Goal: Task Accomplishment & Management: Manage account settings

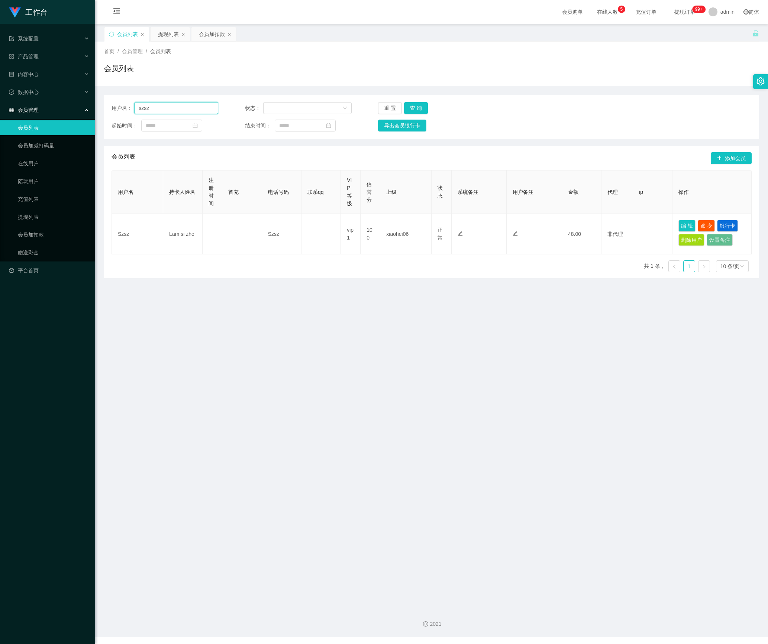
drag, startPoint x: 132, startPoint y: 107, endPoint x: 66, endPoint y: 117, distance: 66.8
click at [65, 113] on section "工作台 系统配置 产品管理 内容中心 数据中心 会员管理 会员列表 会员加减打码量 在线用户 陪玩用户 充值列表 提现列表 会员加扣款 赠送彩金 平台首页 保…" at bounding box center [384, 318] width 768 height 637
paste input "Zoeylim"
type input "Zoeylim"
drag, startPoint x: 418, startPoint y: 108, endPoint x: 431, endPoint y: 123, distance: 20.0
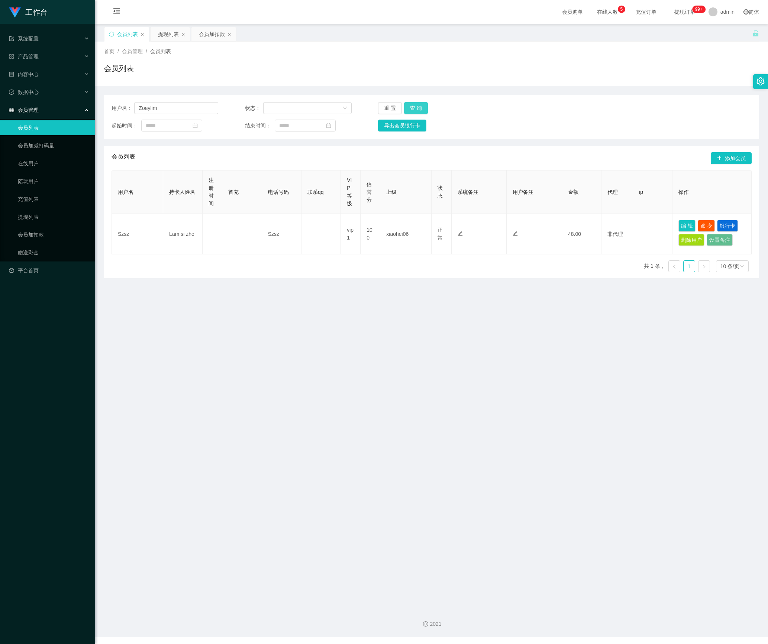
click at [418, 108] on button "查 询" at bounding box center [416, 108] width 24 height 12
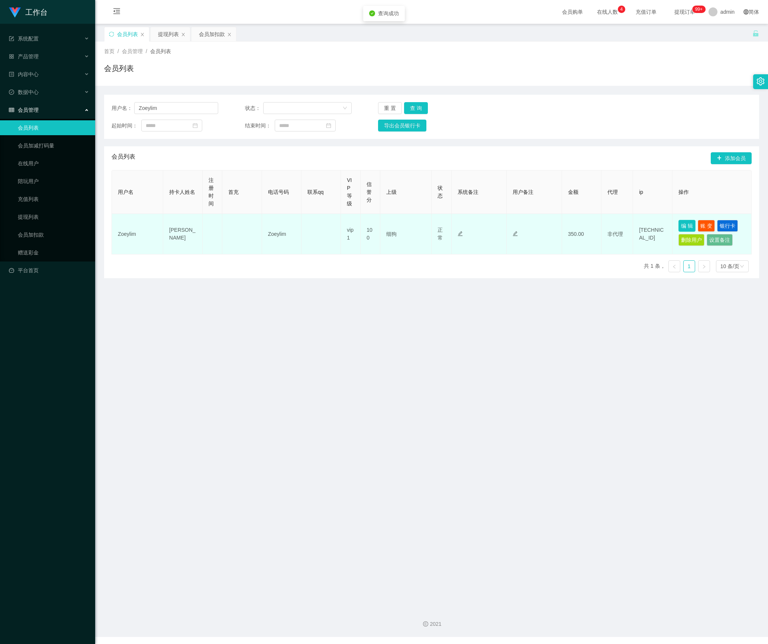
click at [678, 227] on button "编 辑" at bounding box center [686, 226] width 17 height 12
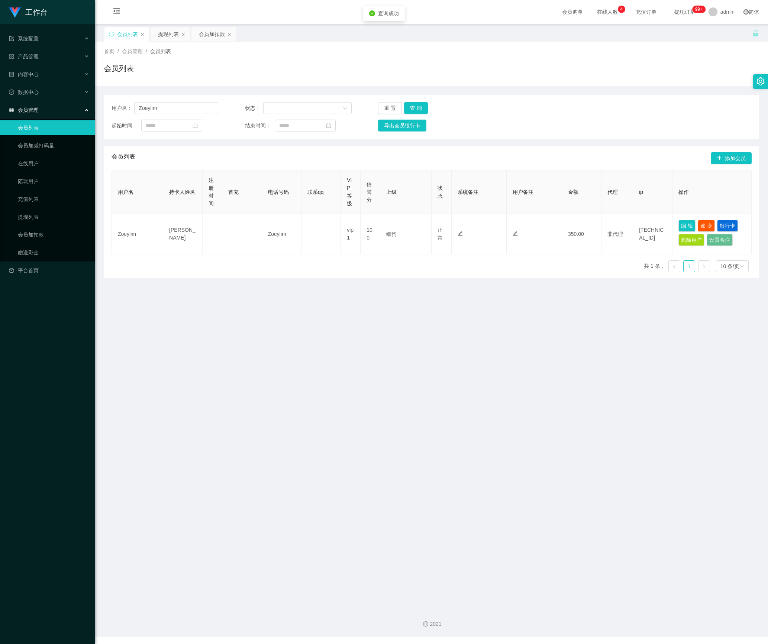
type input "Zoeylim"
type input "[PERSON_NAME]"
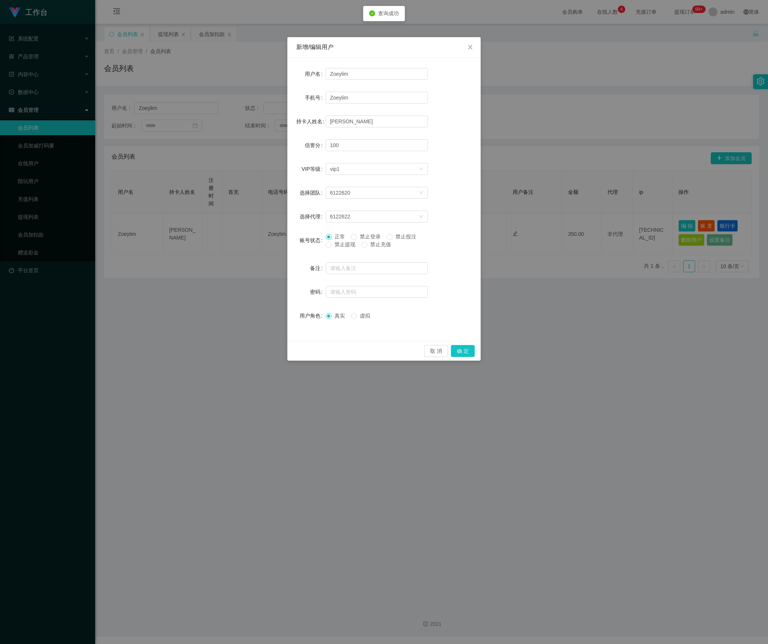
drag, startPoint x: 340, startPoint y: 243, endPoint x: 417, endPoint y: 309, distance: 101.7
click at [341, 242] on span "禁止提现" at bounding box center [344, 245] width 27 height 6
click at [460, 353] on button "确 定" at bounding box center [463, 351] width 24 height 12
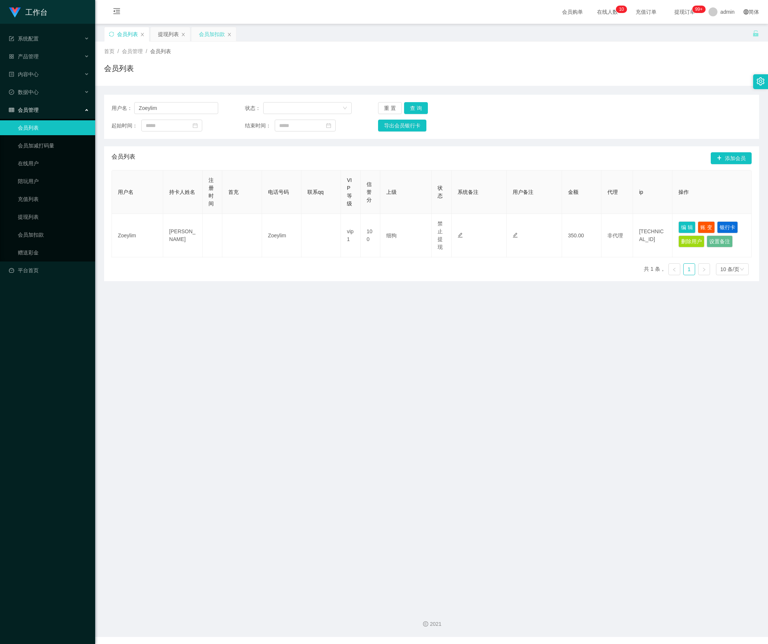
click at [212, 39] on div "会员加扣款" at bounding box center [212, 34] width 26 height 14
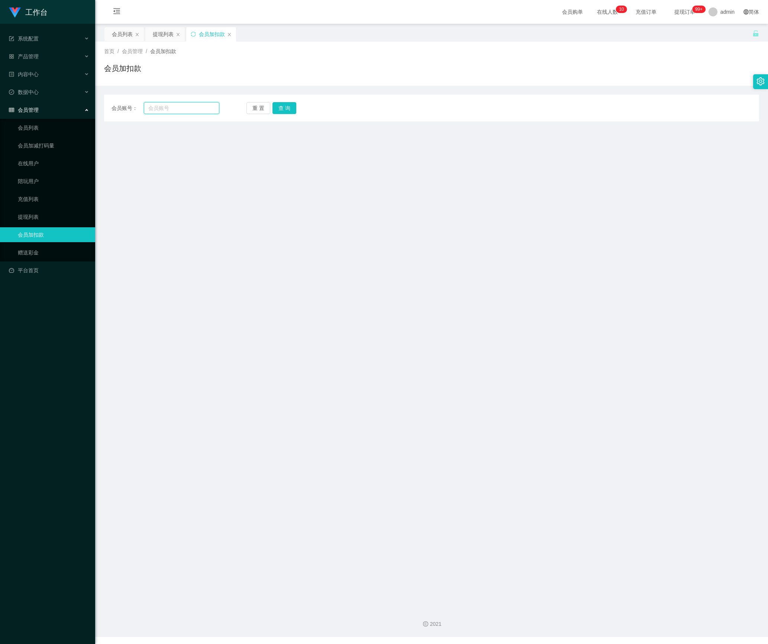
click at [179, 111] on input "text" at bounding box center [181, 108] width 75 height 12
paste input "yuhandu57"
type input "yuhandu57"
click at [283, 104] on button "查 询" at bounding box center [284, 108] width 24 height 12
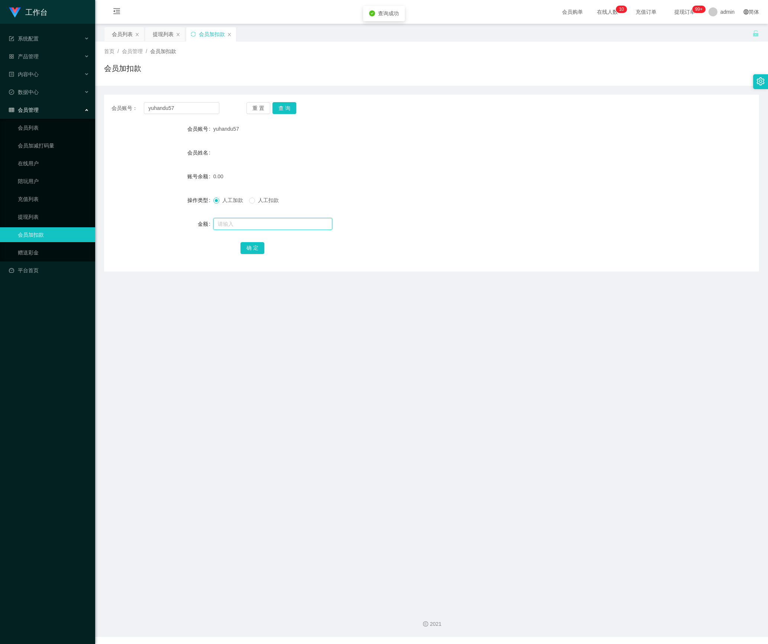
click at [261, 223] on input "text" at bounding box center [272, 224] width 119 height 12
type input "3"
type input "100"
click at [257, 250] on button "确 定" at bounding box center [252, 248] width 24 height 12
drag, startPoint x: 187, startPoint y: 106, endPoint x: 132, endPoint y: 106, distance: 55.0
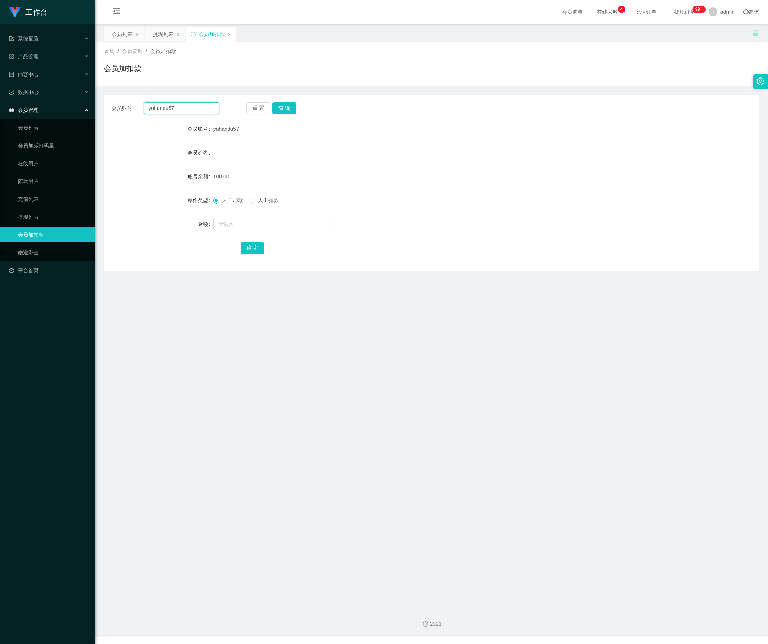
click at [132, 106] on div "会员账号： yuhandu57" at bounding box center [165, 108] width 108 height 12
click at [122, 29] on div "会员列表" at bounding box center [122, 34] width 21 height 14
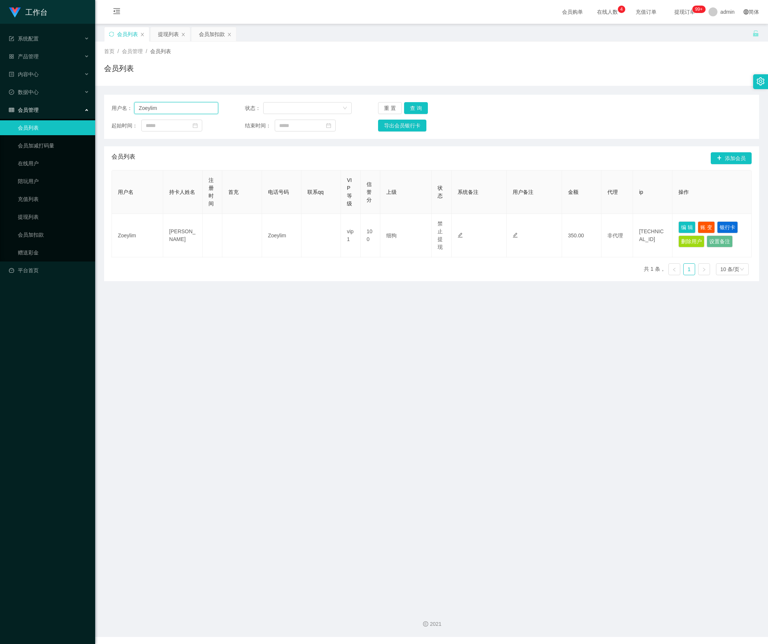
drag, startPoint x: 168, startPoint y: 108, endPoint x: 98, endPoint y: 111, distance: 69.9
click at [98, 111] on main "关闭左侧 关闭右侧 关闭其它 刷新页面 会员列表 提现列表 会员加扣款 首页 / 会员管理 / 会员列表 / 会员列表 用户名： Zoeylim 状态： 重 …" at bounding box center [431, 313] width 673 height 579
paste input "tianxiadiyi"
type input "tianxiadiyi"
click at [412, 109] on button "查 询" at bounding box center [416, 108] width 24 height 12
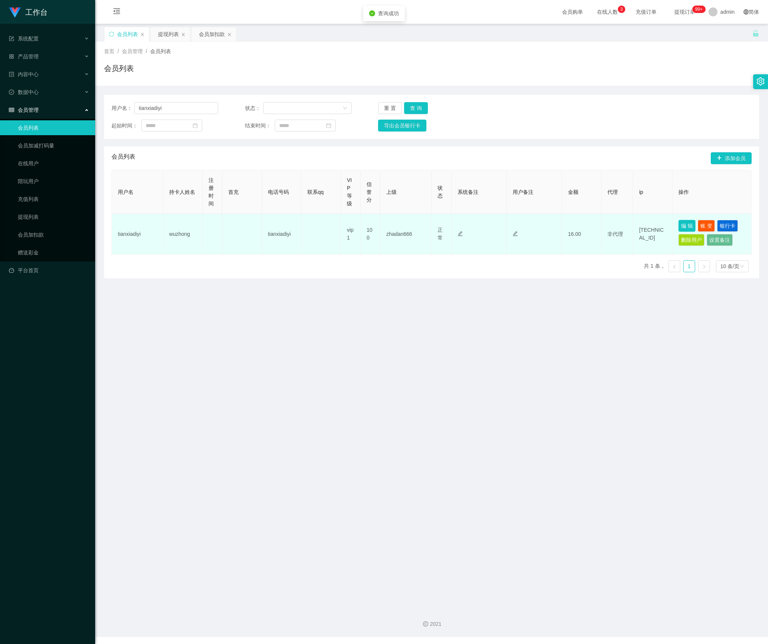
click at [678, 232] on button "编 辑" at bounding box center [686, 226] width 17 height 12
type input "tianxiadiyi"
type input "wuzhong"
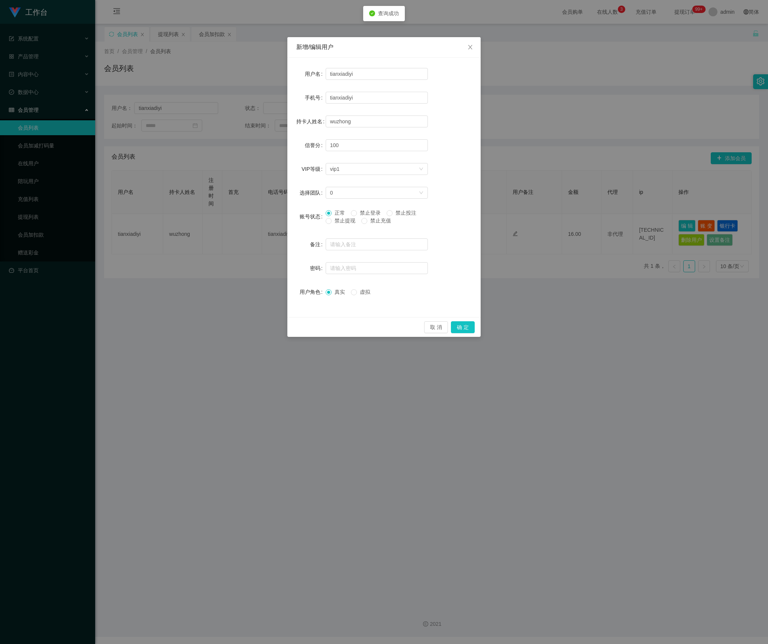
click at [342, 219] on span "禁止提现" at bounding box center [344, 221] width 27 height 6
click at [467, 330] on button "确 定" at bounding box center [463, 327] width 24 height 12
